Goal: Check status: Check status

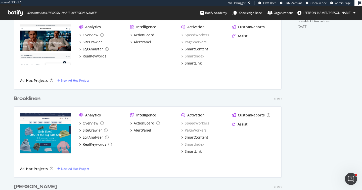
scroll to position [214, 0]
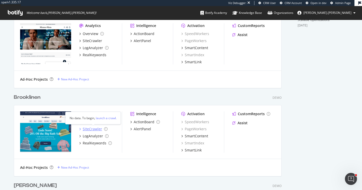
click at [88, 127] on div "SiteCrawler" at bounding box center [92, 128] width 19 height 5
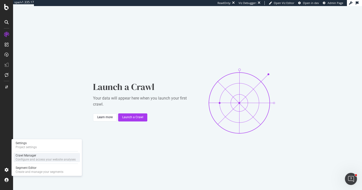
click at [18, 159] on div "Configure and access your website analyses" at bounding box center [46, 159] width 60 height 4
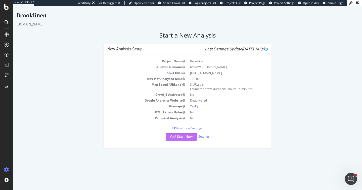
click at [181, 139] on button "Yes! Start Now" at bounding box center [181, 137] width 31 height 8
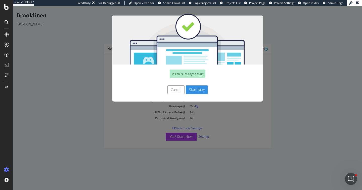
click at [195, 92] on button "Start Now" at bounding box center [197, 89] width 22 height 9
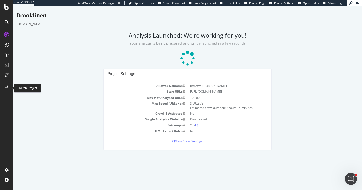
click at [8, 87] on div at bounding box center [7, 87] width 12 height 8
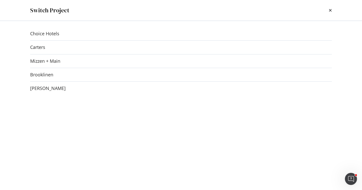
click at [61, 59] on div "Mizzen + Main" at bounding box center [181, 60] width 302 height 5
click at [54, 60] on link "Mizzen + Main" at bounding box center [45, 60] width 30 height 5
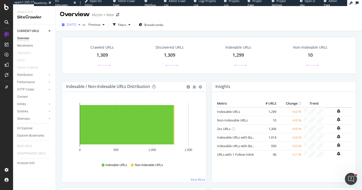
click at [71, 23] on span "[DATE]" at bounding box center [72, 24] width 10 height 4
